Goal: Go to known website: Go to known website

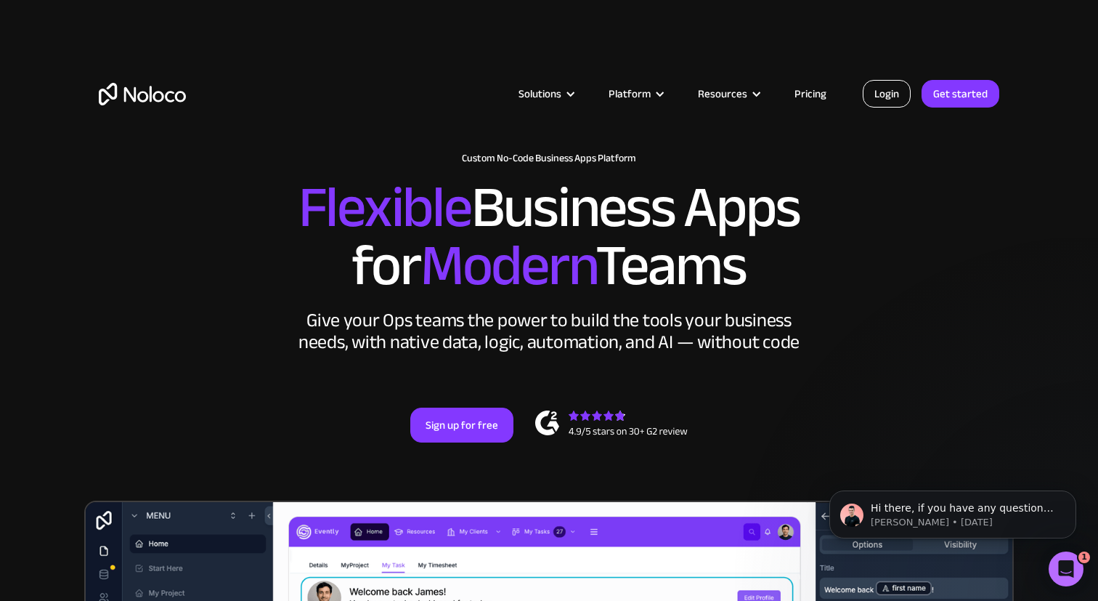
click at [893, 99] on link "Login" at bounding box center [887, 94] width 48 height 28
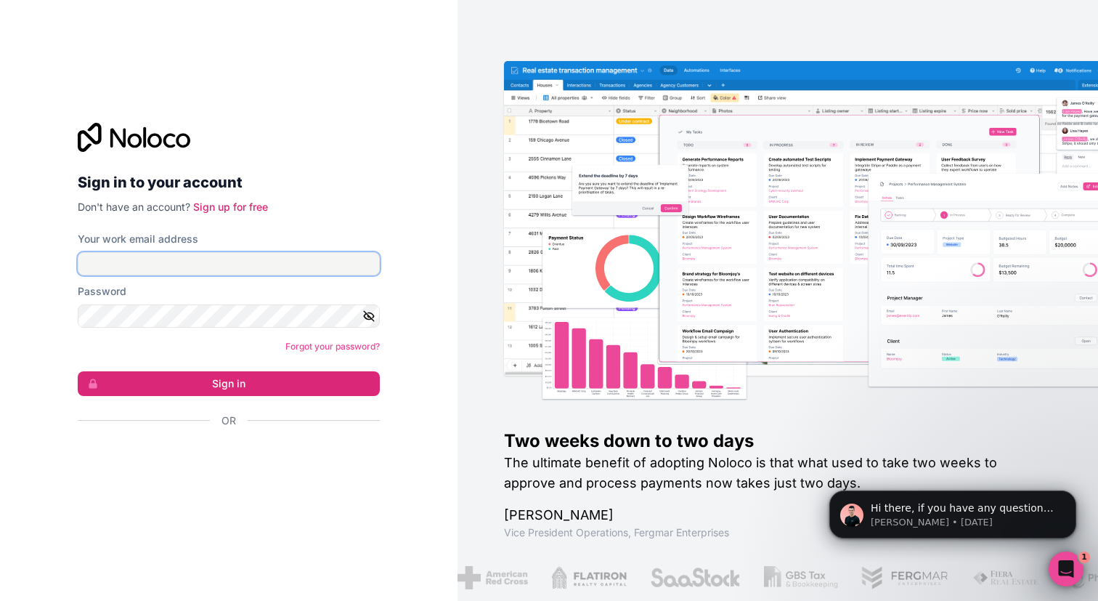
type input "iam@isaax.com"
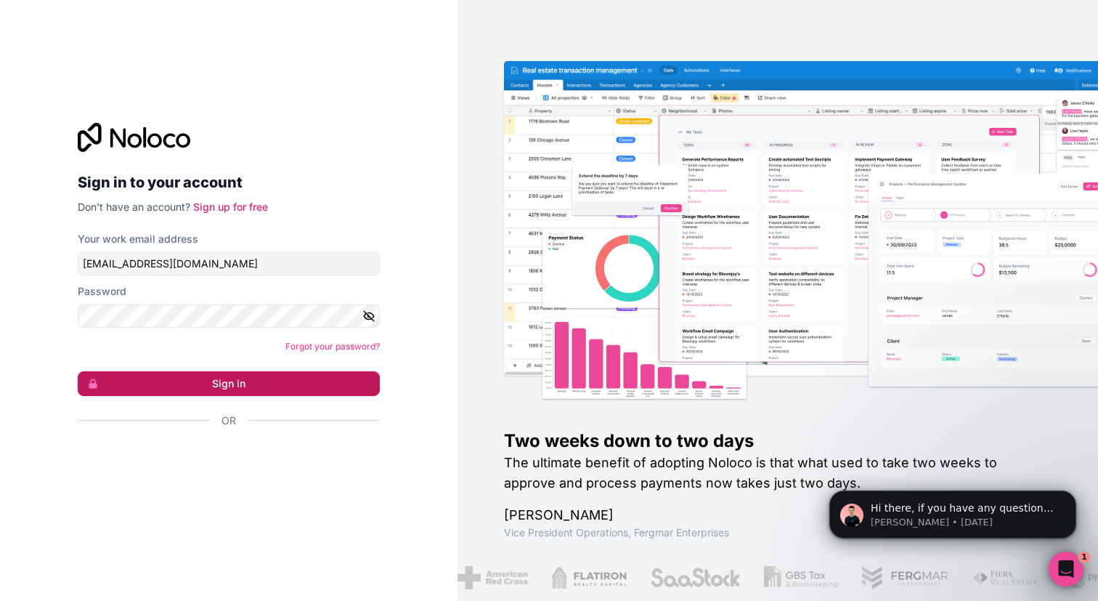
click at [303, 387] on button "Sign in" at bounding box center [229, 383] width 302 height 25
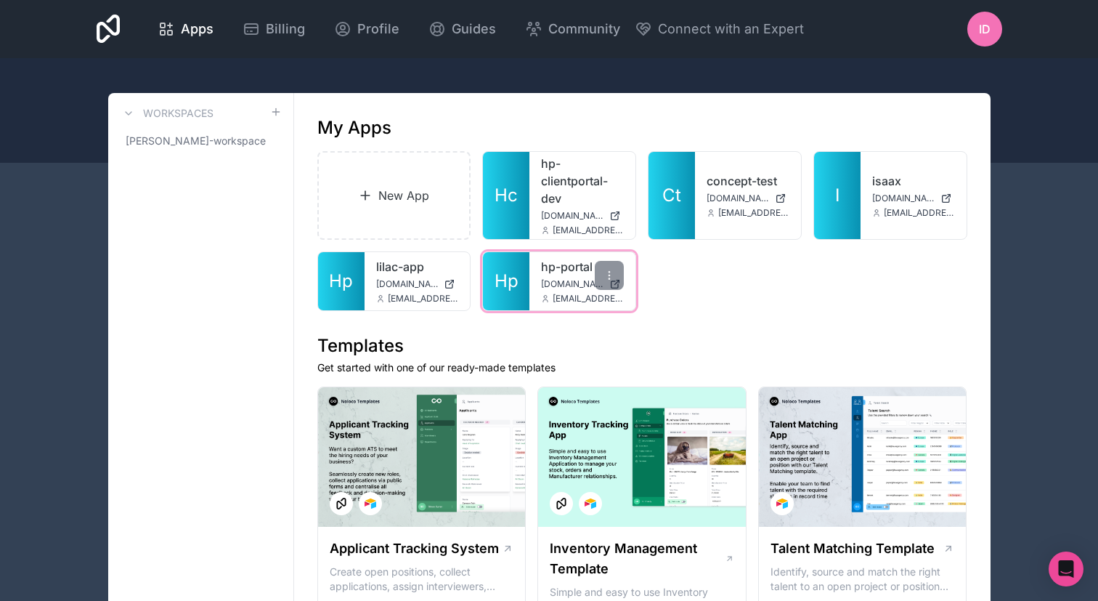
click at [515, 283] on span "Hp" at bounding box center [507, 280] width 24 height 23
